Goal: Task Accomplishment & Management: Complete application form

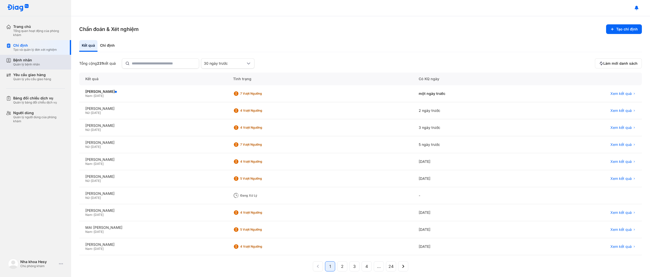
click at [39, 64] on div "Quản lý bệnh nhân" at bounding box center [26, 65] width 27 height 4
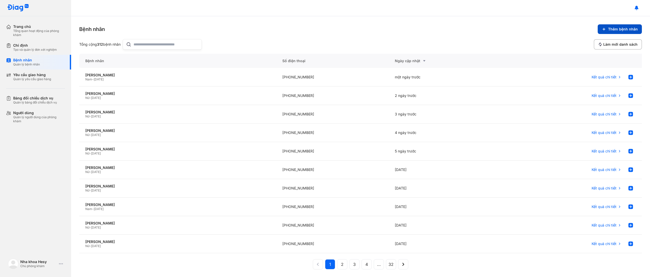
click at [624, 28] on span "Thêm bệnh nhân" at bounding box center [624, 29] width 30 height 5
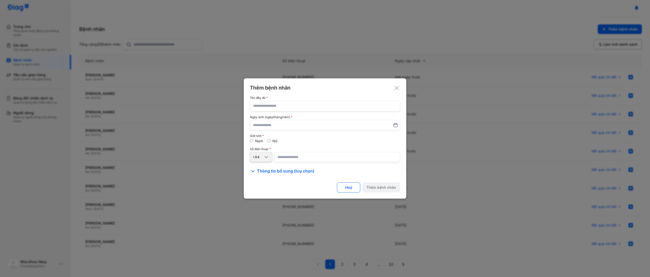
click at [330, 108] on input "text" at bounding box center [325, 106] width 144 height 10
type input "*"
type input "**********"
click at [304, 122] on input "text" at bounding box center [325, 125] width 143 height 9
type input "*"
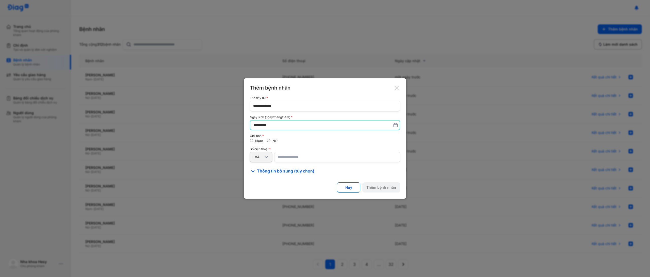
type input "**********"
click at [316, 158] on input "number" at bounding box center [337, 157] width 126 height 10
type input "**********"
click at [377, 190] on button "Thêm bệnh nhân" at bounding box center [382, 188] width 38 height 10
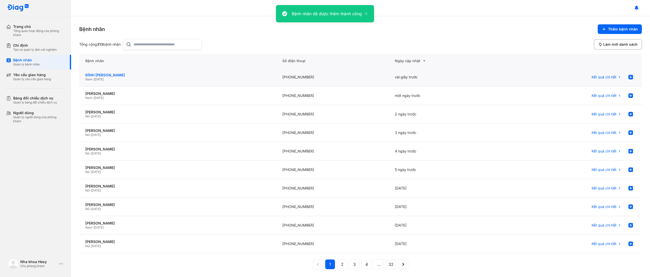
click at [106, 73] on div "ĐÌNH [PERSON_NAME]" at bounding box center [177, 75] width 185 height 5
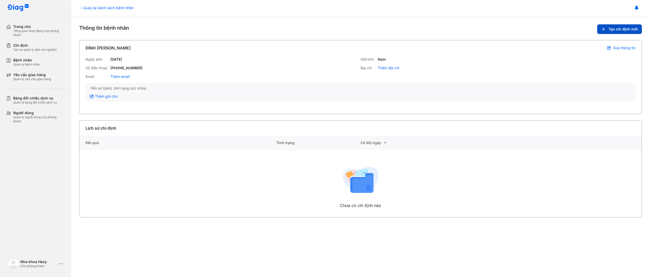
click at [615, 29] on span "Tạo chỉ định mới" at bounding box center [623, 29] width 29 height 5
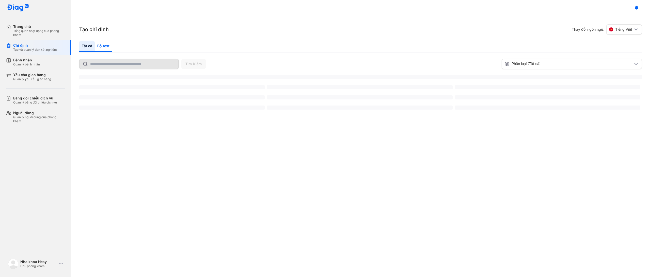
click at [96, 45] on div "Bộ test" at bounding box center [103, 47] width 17 height 12
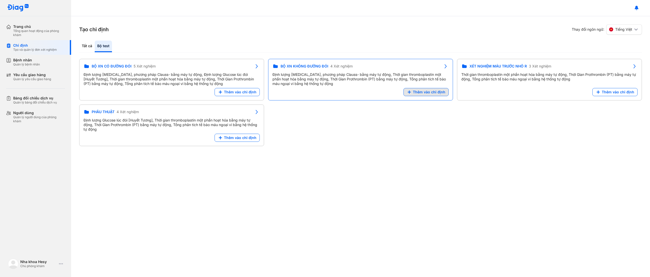
click at [457, 92] on div "XÉT NGHIỆM MÁU TRƯỚC NHỔ R 3 Xét nghiệm Thời gian thromboplastin một phần hoạt …" at bounding box center [549, 80] width 185 height 42
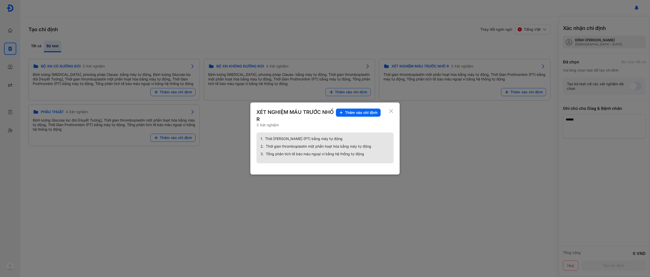
click at [394, 112] on div "XÉT NGHIỆM MÁU TRƯỚC NHỔ R 3 Xét nghiệm Thêm vào chỉ định 1. Thời Gian Prothrom…" at bounding box center [325, 139] width 149 height 72
click at [395, 111] on div "XÉT NGHIỆM MÁU TRƯỚC NHỔ R 3 Xét nghiệm Thêm vào chỉ định 1. Thời Gian Prothrom…" at bounding box center [325, 139] width 149 height 72
click at [393, 111] on icon at bounding box center [391, 111] width 5 height 5
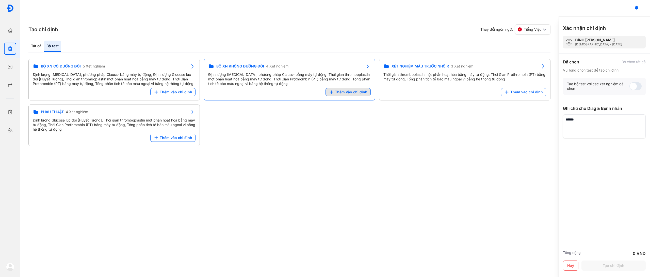
click at [350, 95] on button "Thêm vào chỉ định" at bounding box center [348, 92] width 45 height 8
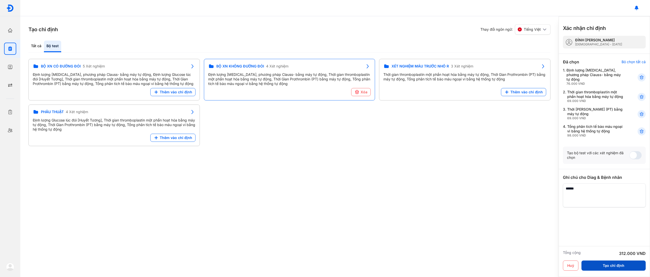
click at [609, 267] on button "Tạo chỉ định" at bounding box center [614, 266] width 64 height 10
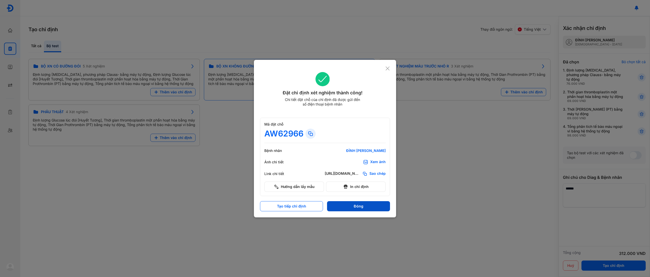
click at [365, 207] on button "Đóng" at bounding box center [358, 206] width 63 height 10
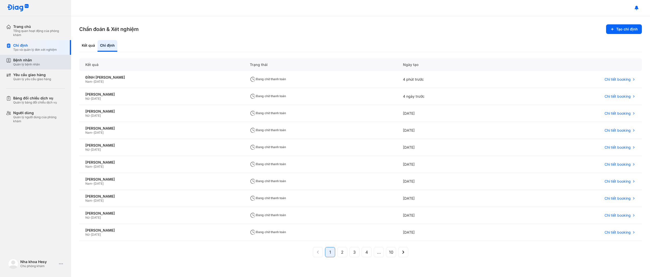
click at [35, 65] on div "Quản lý bệnh nhân" at bounding box center [26, 65] width 27 height 4
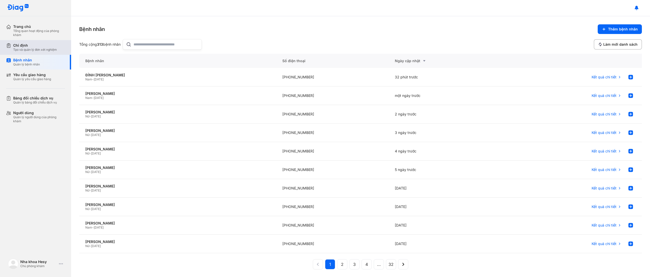
click at [35, 45] on div "Chỉ định" at bounding box center [35, 45] width 44 height 5
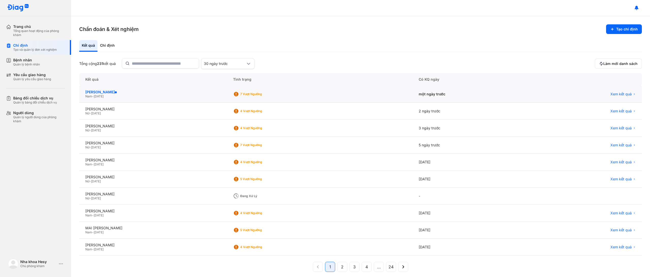
click at [101, 91] on div "[PERSON_NAME]" at bounding box center [153, 92] width 136 height 5
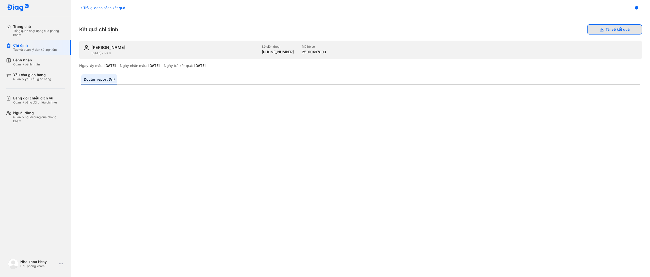
click at [603, 30] on icon at bounding box center [602, 29] width 4 height 4
click at [605, 33] on button "Tải về kết quả" at bounding box center [615, 29] width 55 height 10
